Goal: Check status: Check status

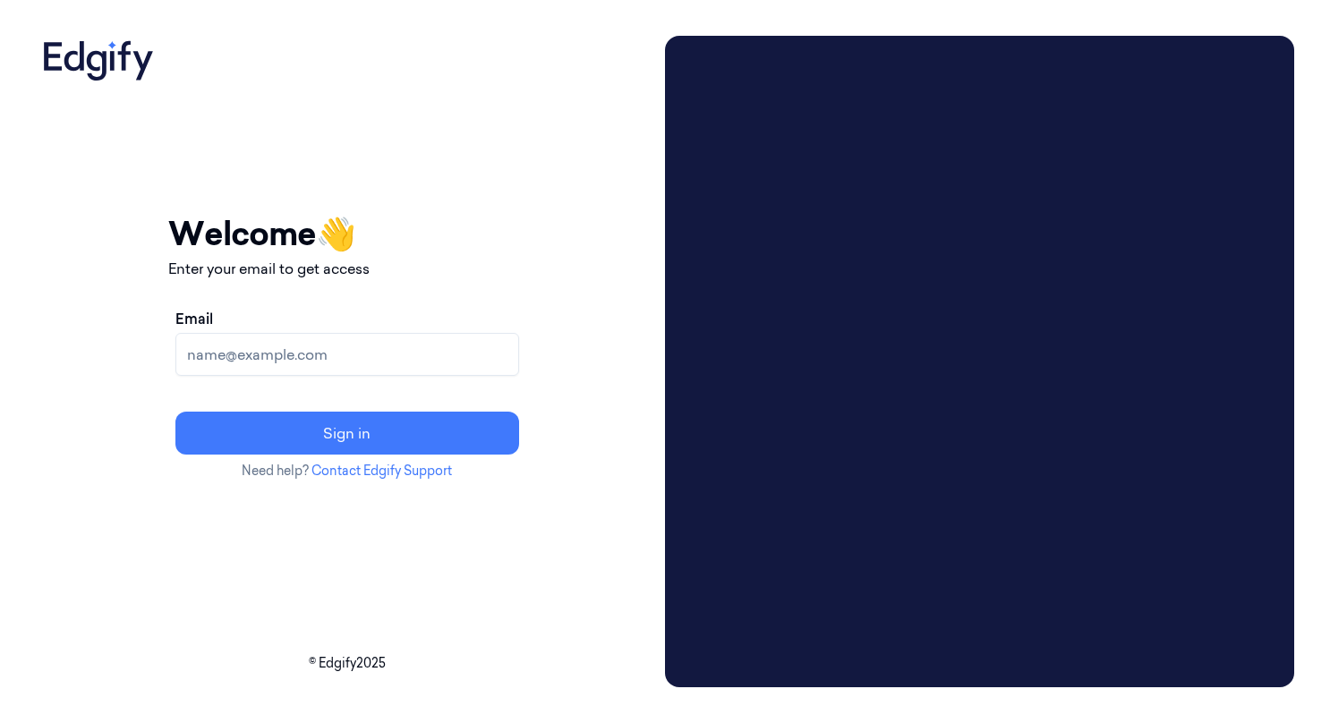
click at [328, 358] on input "Email" at bounding box center [347, 354] width 344 height 43
type input "Jeffrey.Spinelli@gianteagle.com"
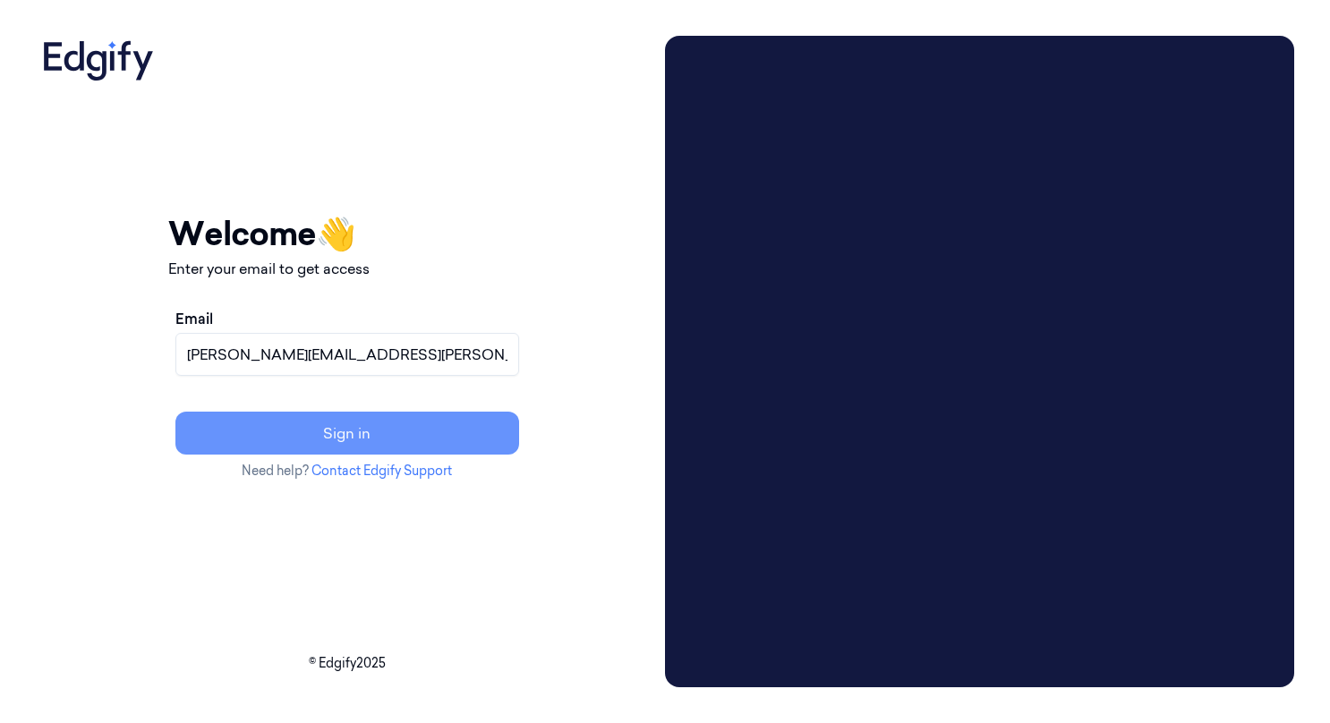
click at [409, 433] on button "Sign in" at bounding box center [347, 433] width 344 height 43
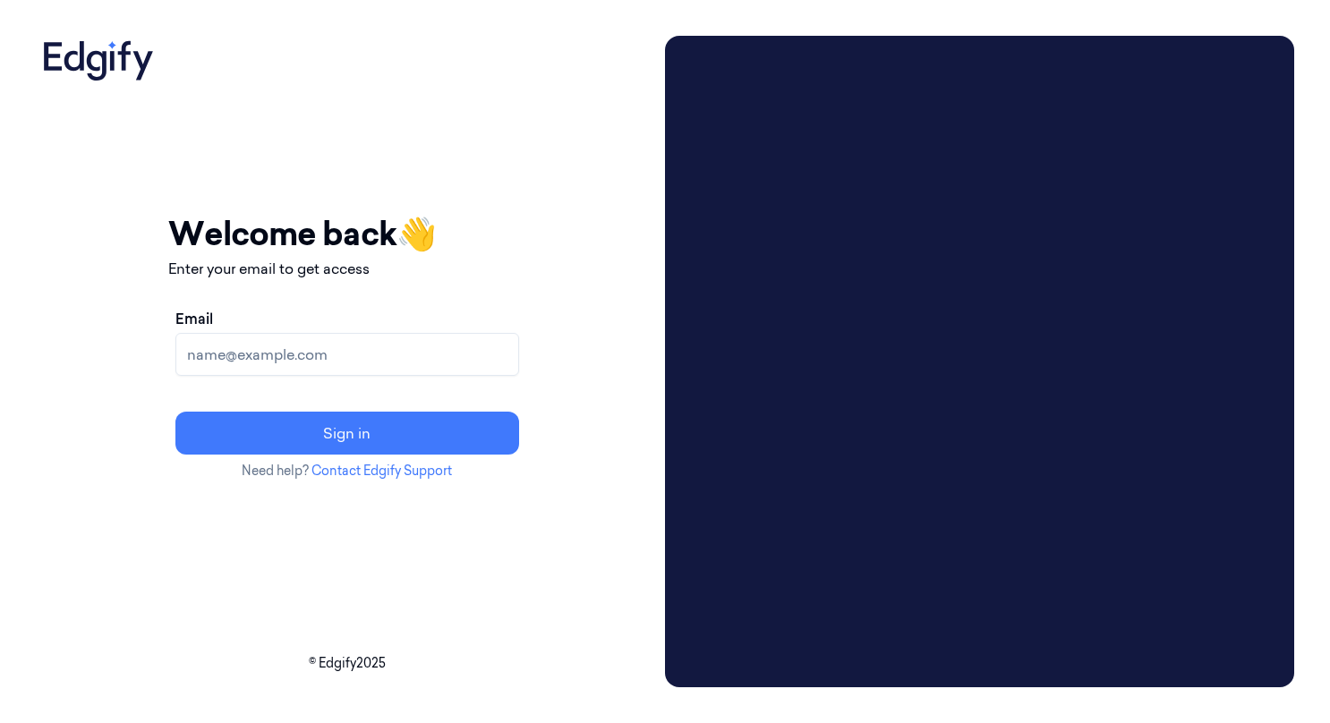
click at [359, 358] on input "Email" at bounding box center [347, 354] width 344 height 43
type input "[PERSON_NAME][EMAIL_ADDRESS][PERSON_NAME][DOMAIN_NAME]"
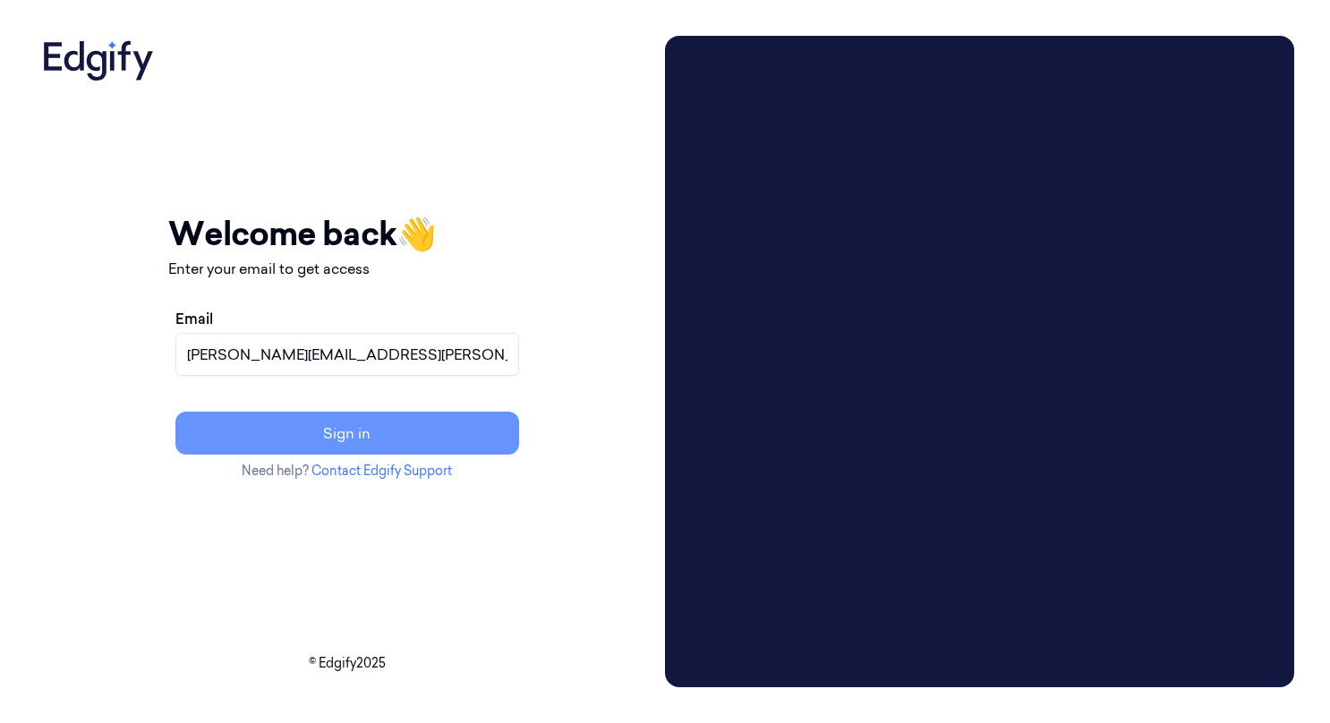
click at [394, 434] on button "Sign in" at bounding box center [347, 433] width 344 height 43
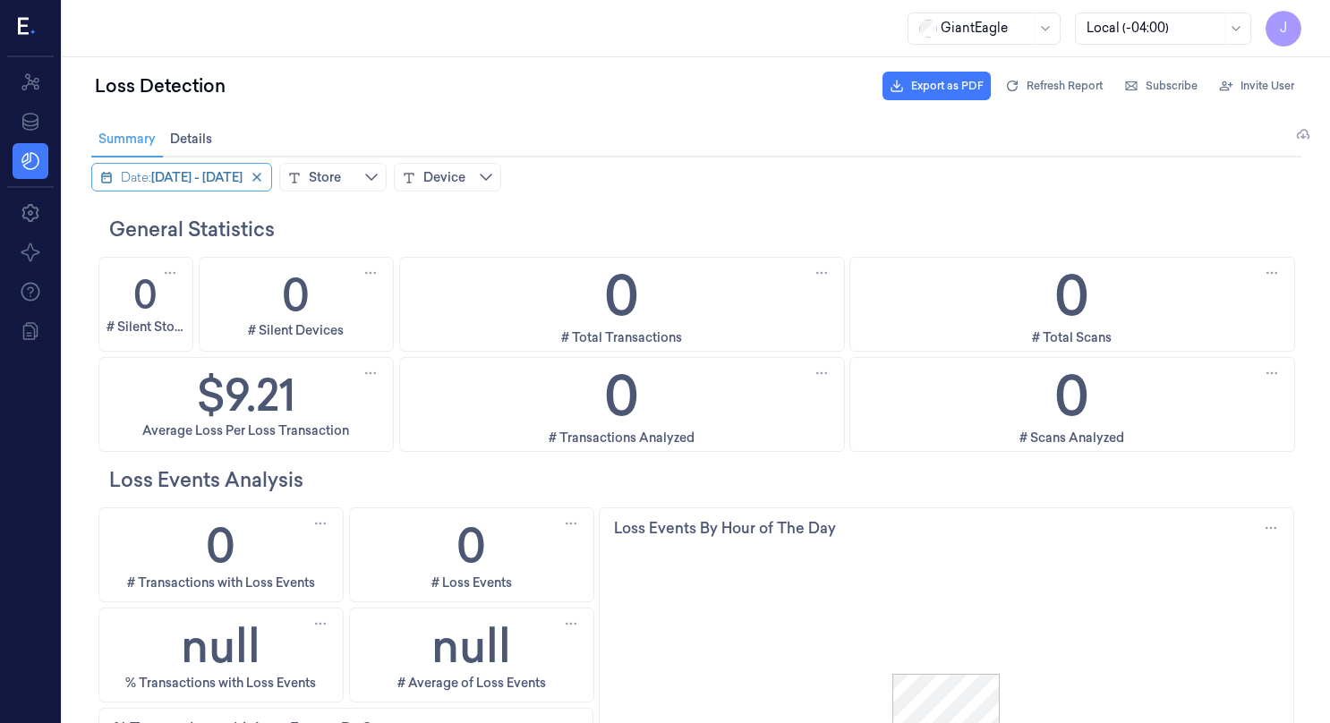
click at [206, 177] on span "February 3, 2025 - February 9, 2025" at bounding box center [196, 177] width 91 height 18
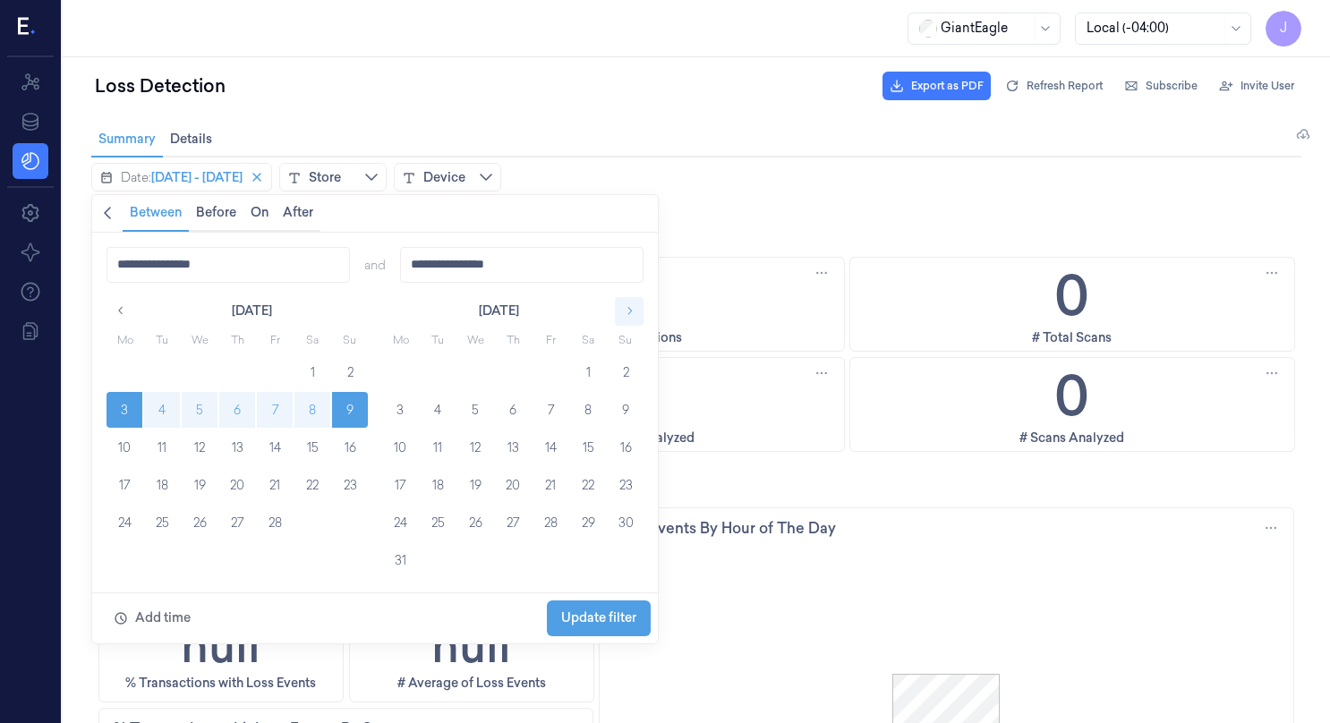
click at [628, 310] on icon "button" at bounding box center [629, 310] width 13 height 13
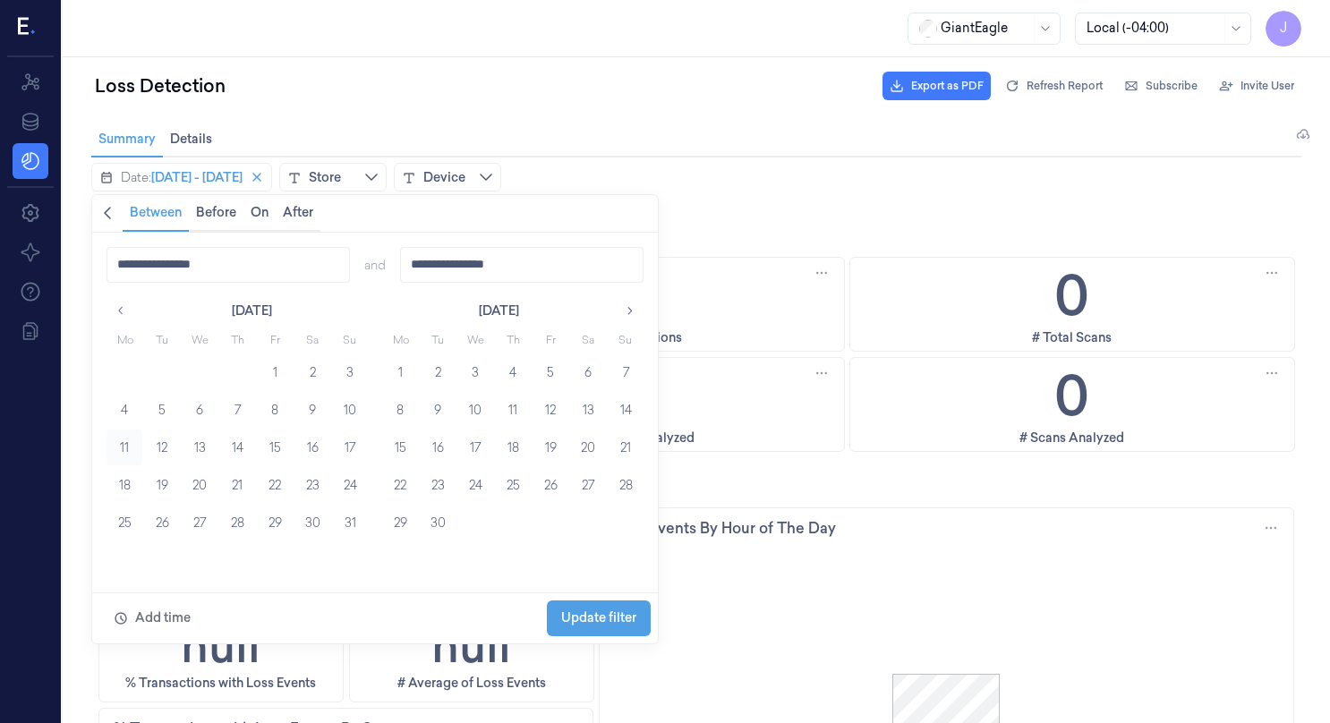
click at [132, 447] on button "11" at bounding box center [124, 448] width 36 height 36
click at [348, 446] on button "17" at bounding box center [350, 448] width 36 height 36
type input "**********"
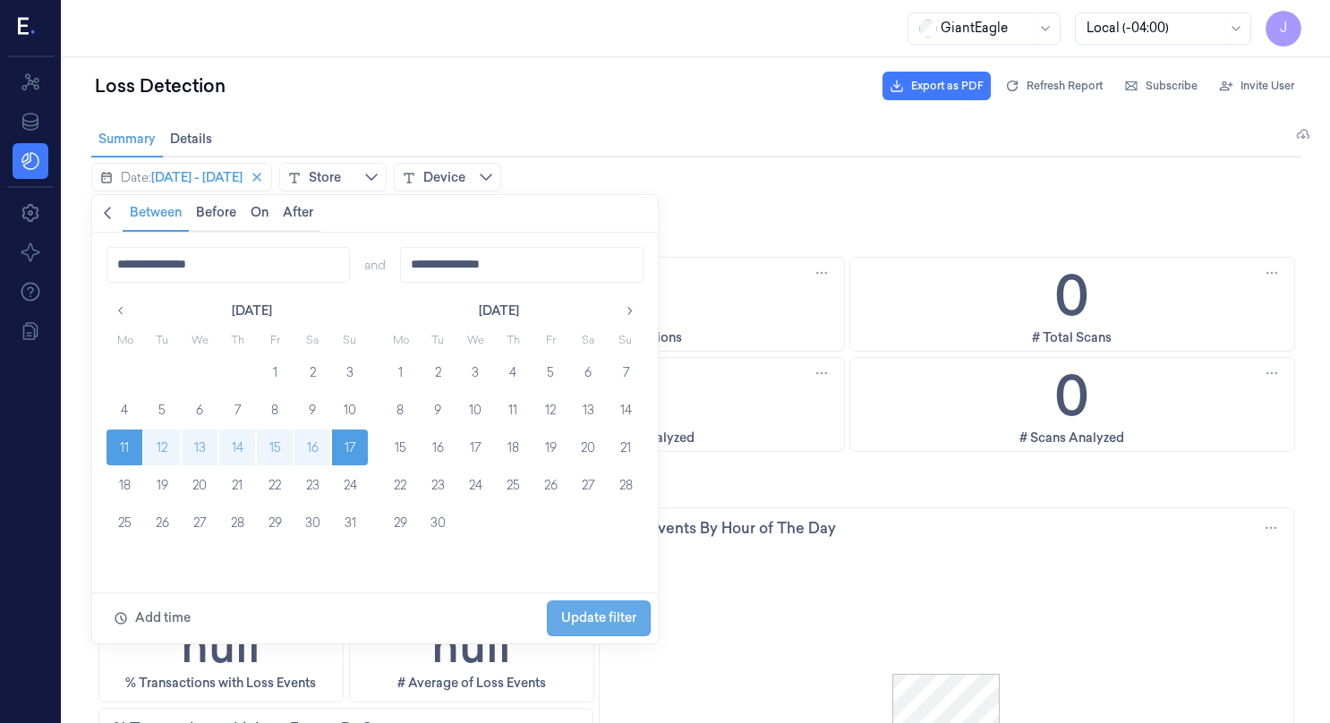
click at [608, 621] on span "Update filter" at bounding box center [598, 617] width 75 height 14
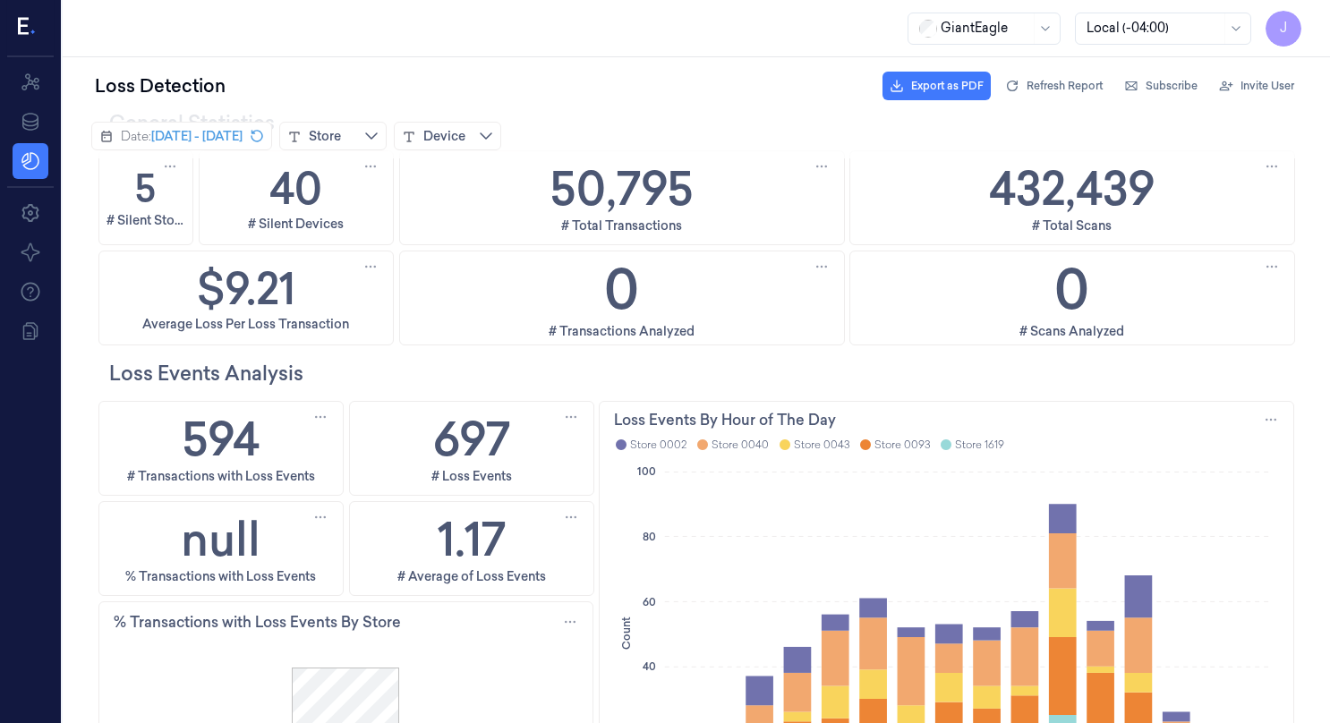
scroll to position [30, 0]
